Goal: Transaction & Acquisition: Obtain resource

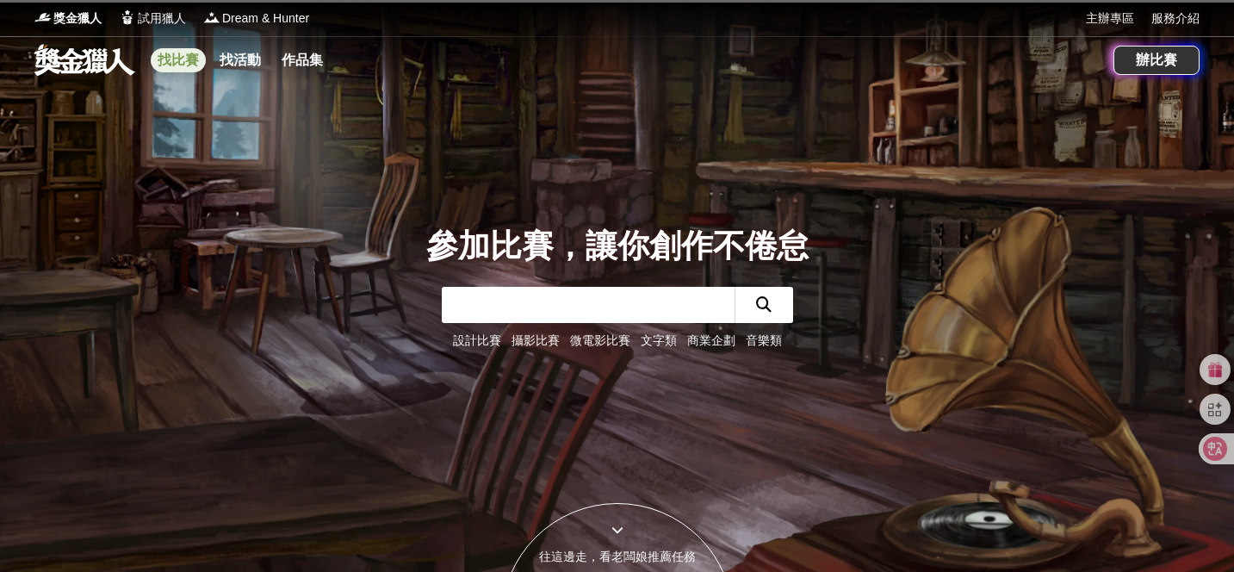
click at [190, 65] on link "找比賽" at bounding box center [178, 60] width 55 height 24
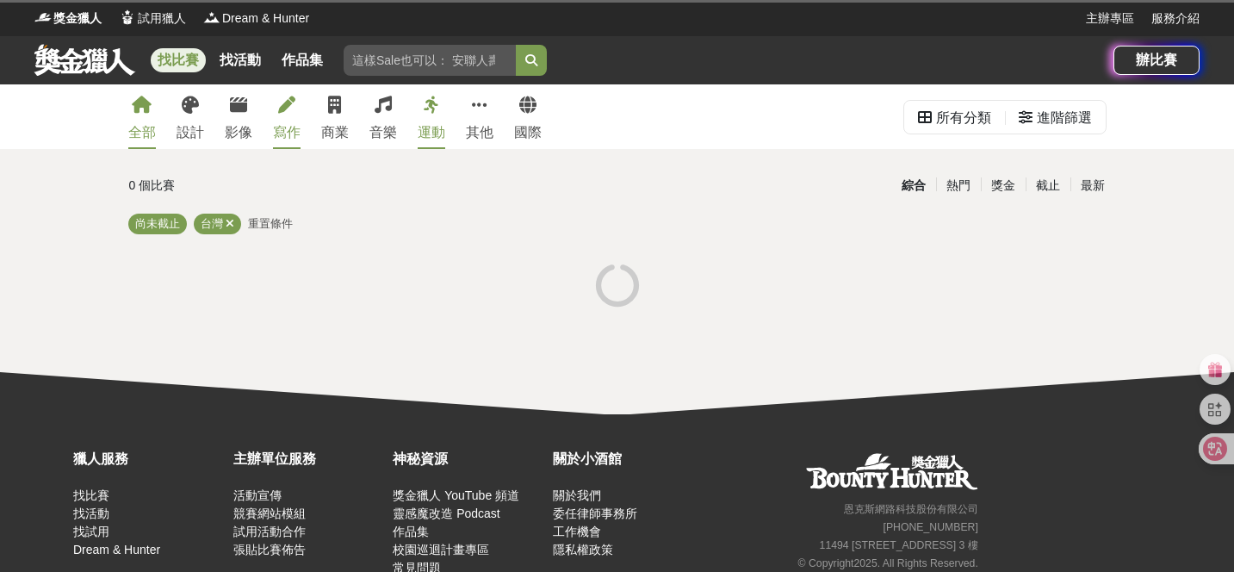
click at [283, 130] on div "寫作" at bounding box center [287, 132] width 28 height 21
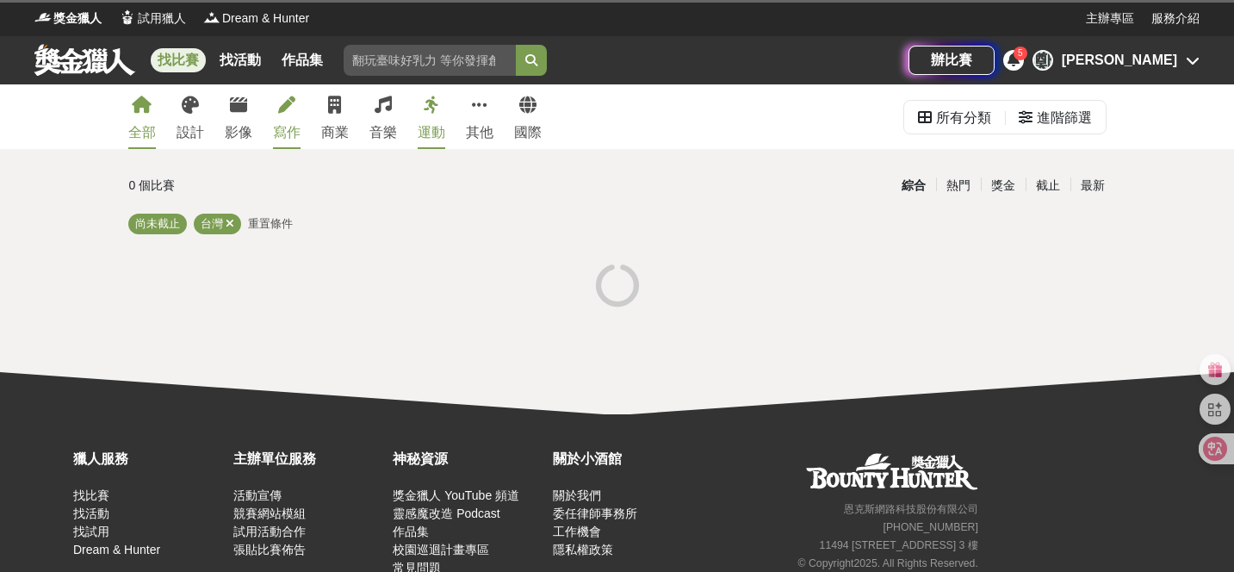
click at [289, 111] on icon at bounding box center [286, 104] width 17 height 17
click at [1165, 65] on div "[PERSON_NAME]" at bounding box center [1119, 60] width 115 height 21
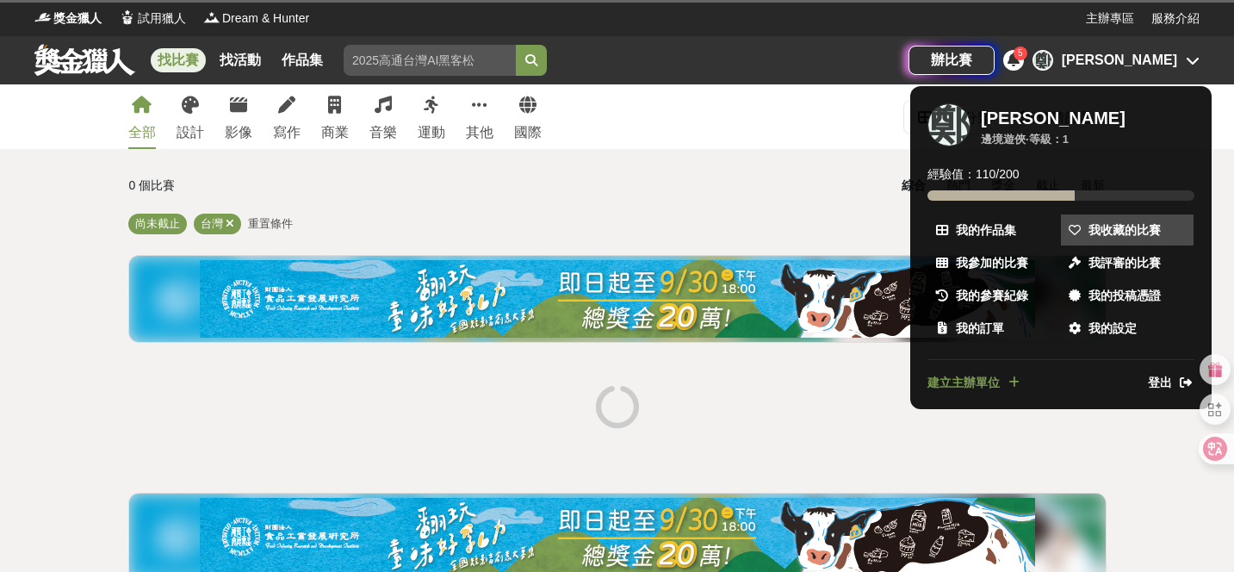
click at [1147, 229] on span "我收藏的比賽" at bounding box center [1125, 230] width 72 height 18
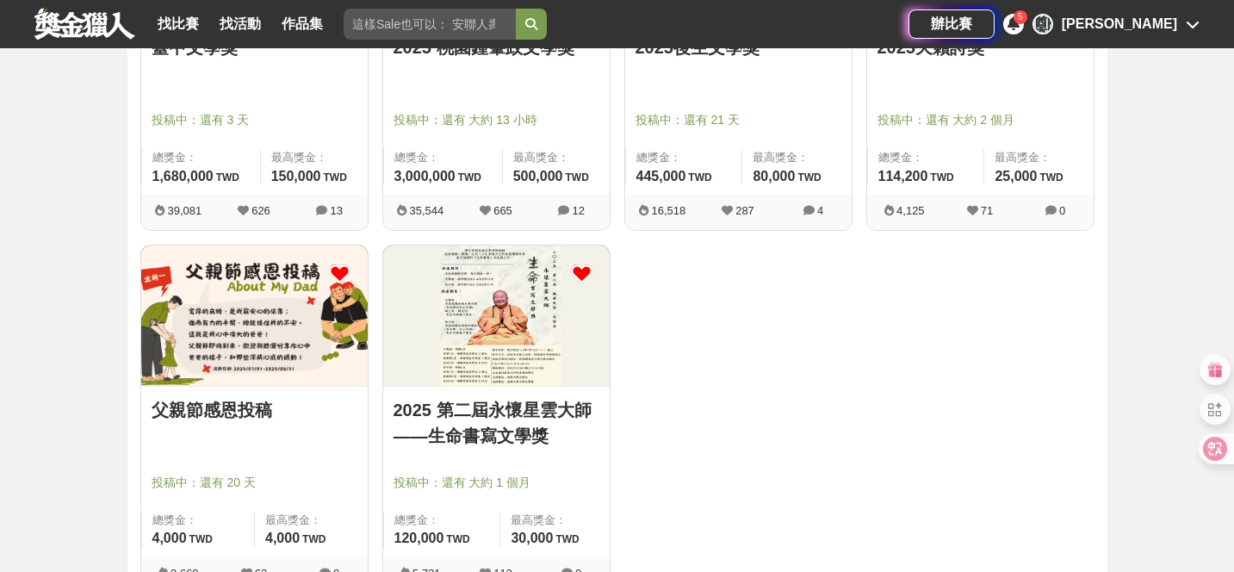
scroll to position [398, 0]
click at [222, 420] on link "父親節感恩投稿" at bounding box center [255, 409] width 206 height 26
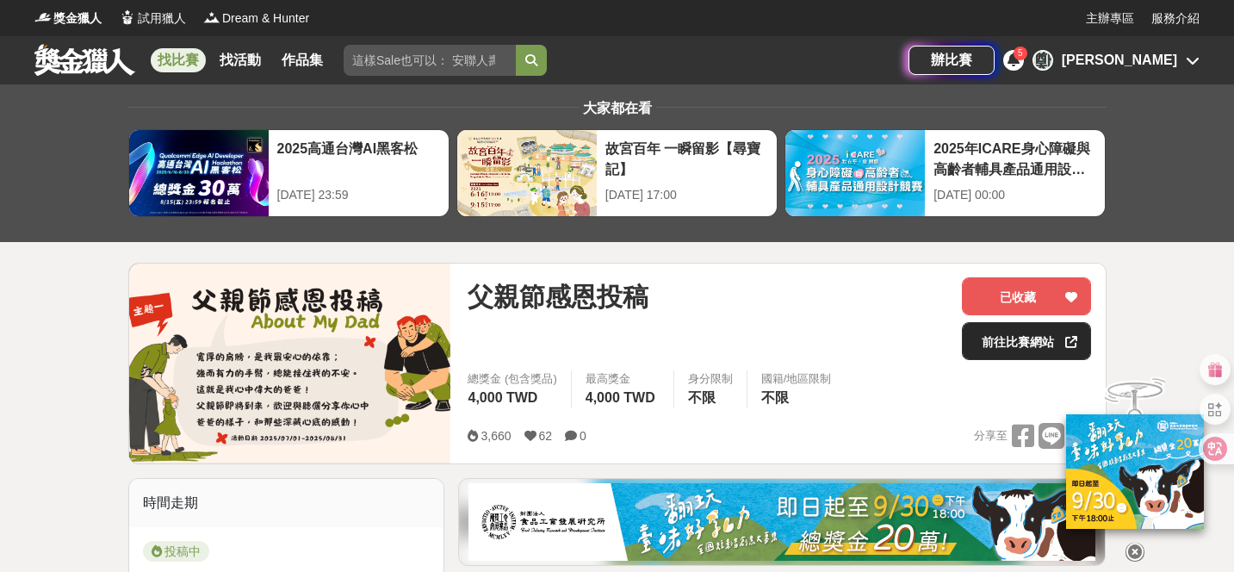
click at [1043, 344] on link "前往比賽網站" at bounding box center [1026, 341] width 129 height 38
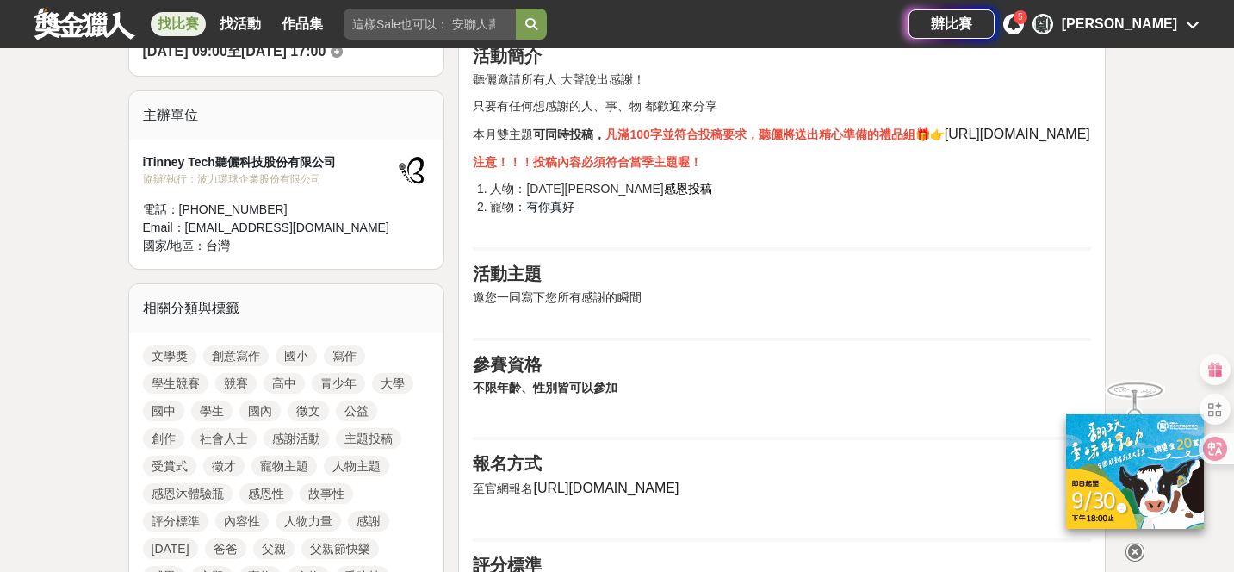
scroll to position [550, 0]
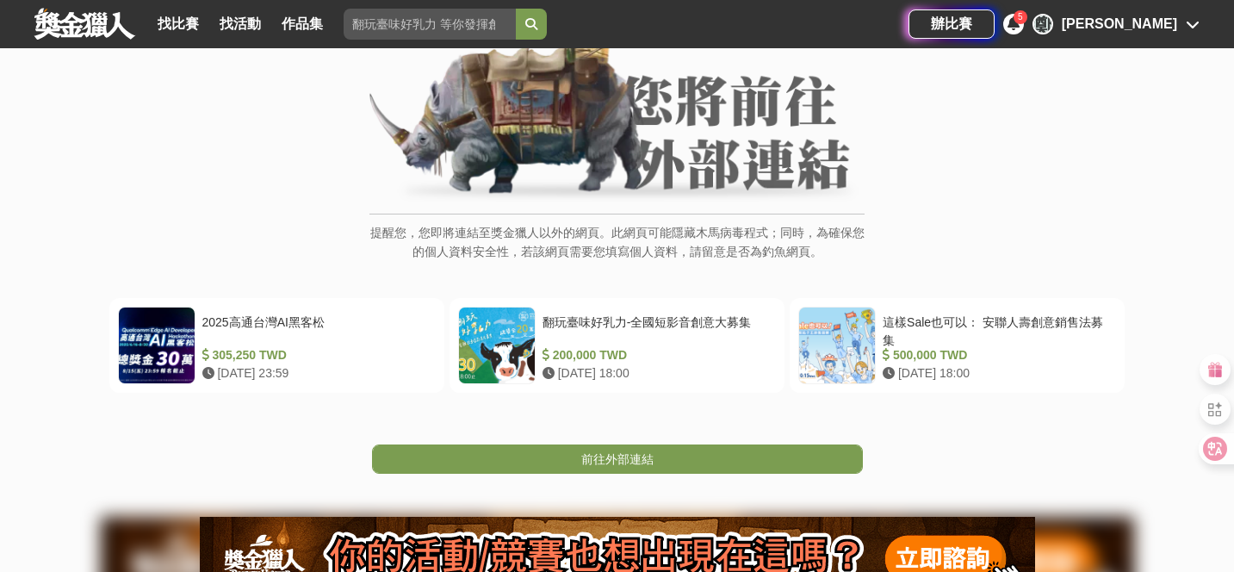
scroll to position [186, 0]
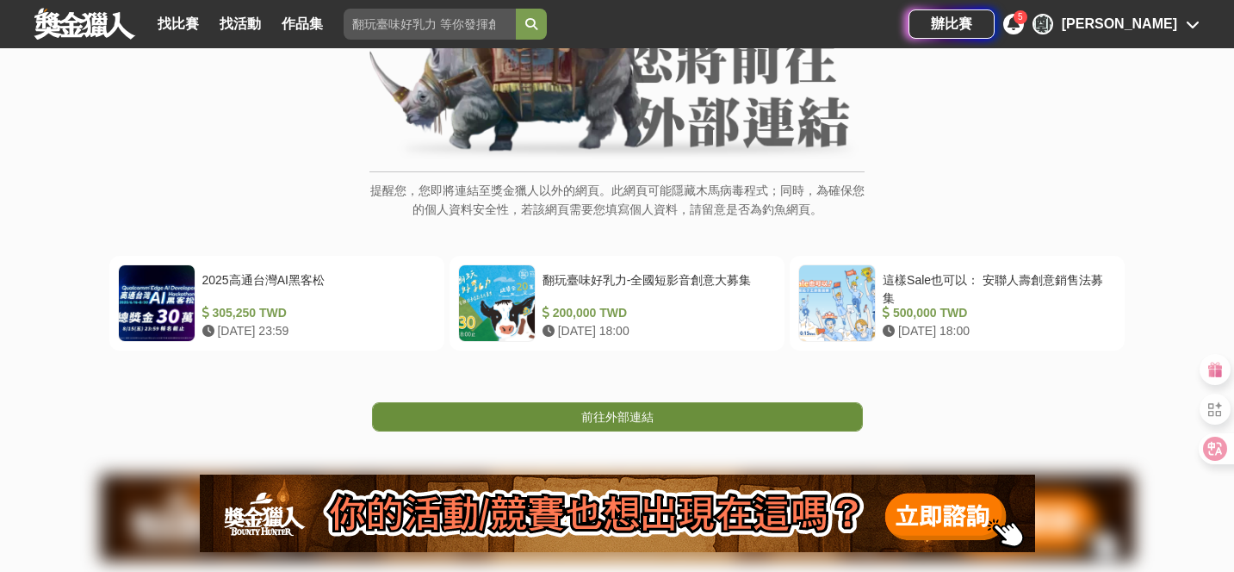
click at [652, 411] on span "前往外部連結" at bounding box center [617, 417] width 72 height 14
